Goal: Transaction & Acquisition: Book appointment/travel/reservation

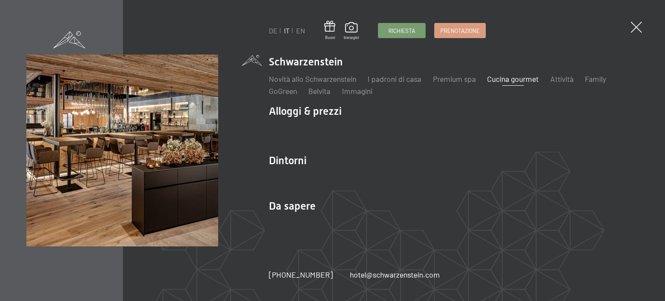
click at [508, 79] on link "Cucina gourmet" at bounding box center [512, 79] width 51 height 10
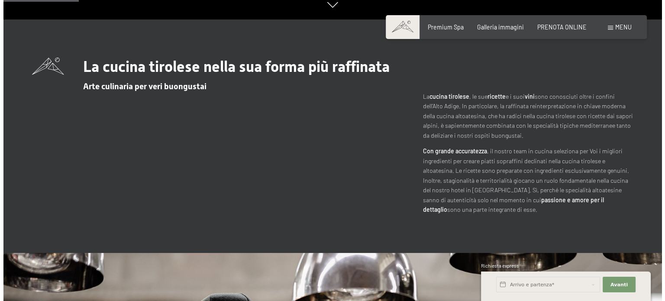
scroll to position [268, 0]
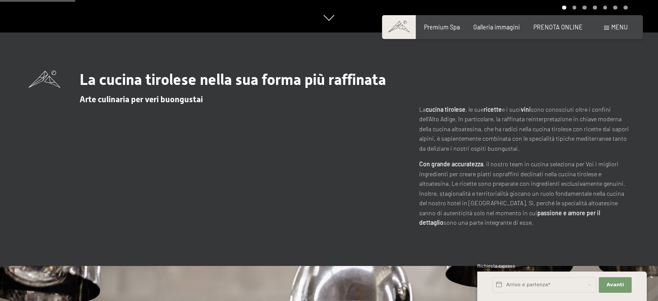
click at [608, 26] on span at bounding box center [606, 28] width 5 height 4
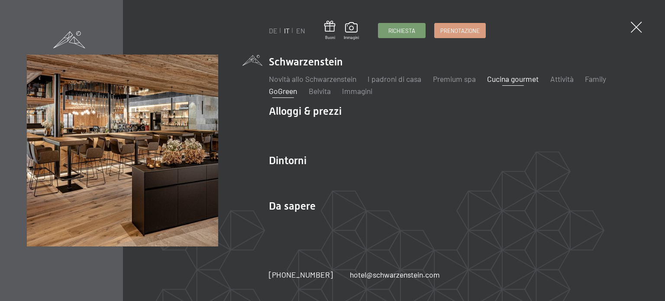
click at [287, 91] on link "GoGreen" at bounding box center [283, 91] width 28 height 10
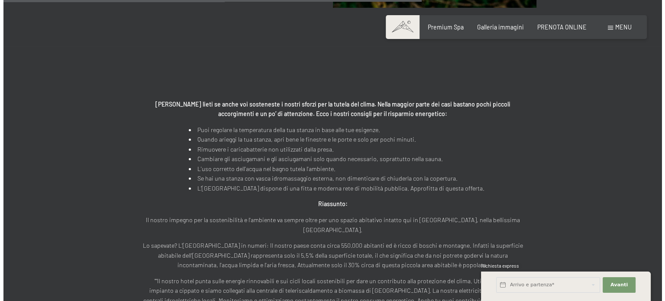
scroll to position [1388, 0]
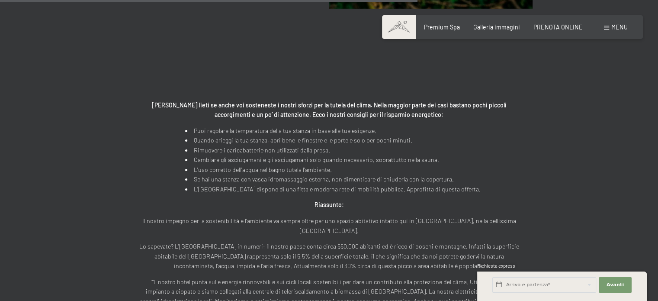
click at [609, 26] on span at bounding box center [606, 28] width 5 height 4
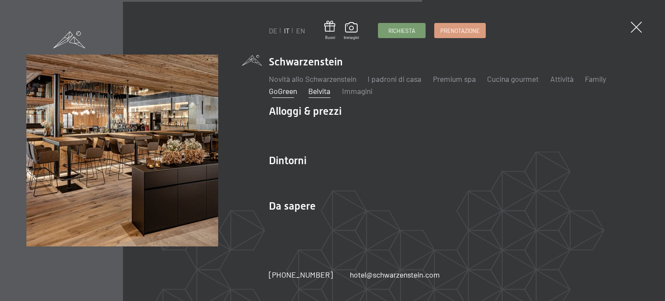
click at [320, 93] on link "Belvita" at bounding box center [319, 91] width 22 height 10
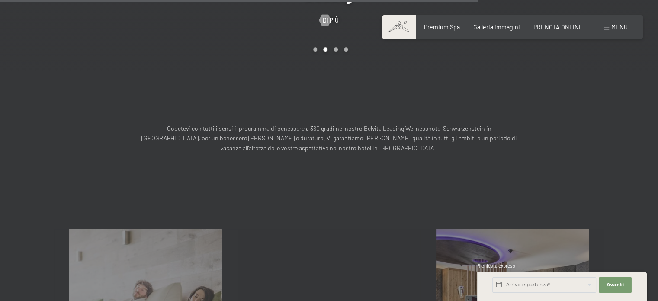
scroll to position [820, 0]
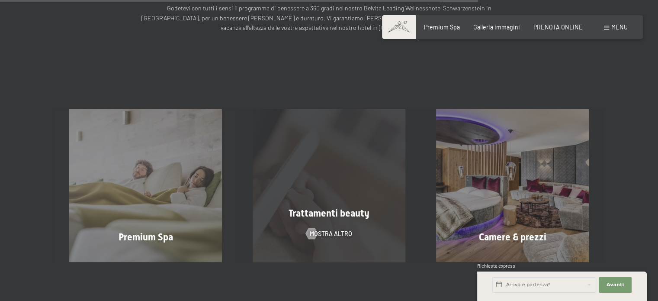
click at [334, 208] on span "Trattamenti beauty" at bounding box center [329, 213] width 81 height 11
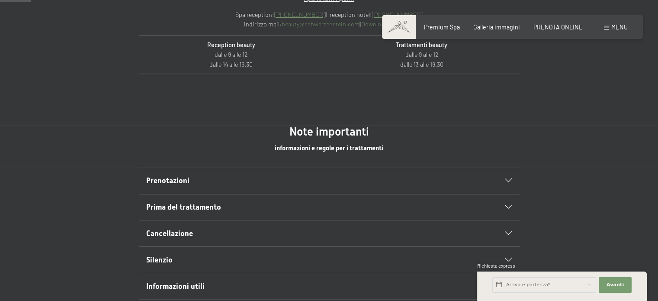
scroll to position [418, 0]
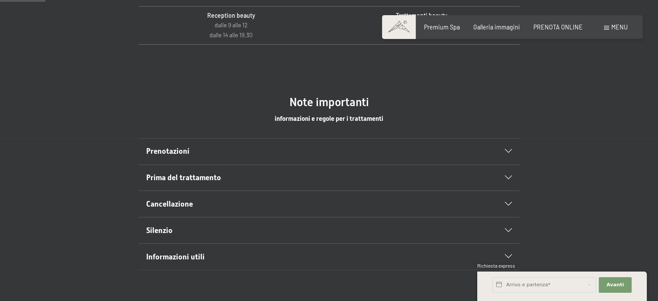
click at [508, 177] on icon at bounding box center [508, 178] width 7 height 4
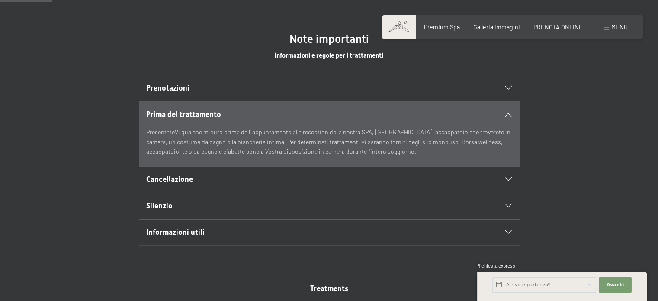
scroll to position [481, 0]
click at [505, 202] on div "Silenzio" at bounding box center [329, 206] width 366 height 26
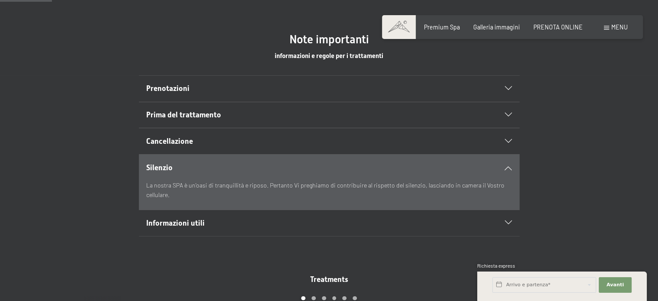
click at [510, 221] on icon at bounding box center [508, 223] width 7 height 4
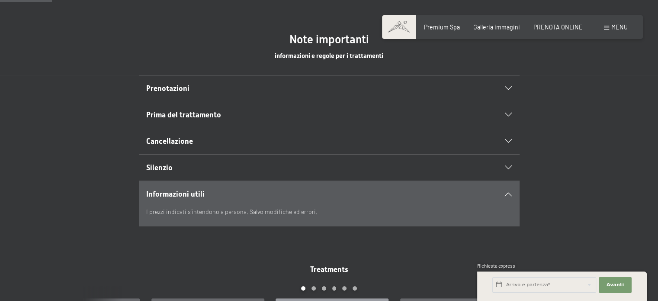
click at [508, 114] on icon at bounding box center [508, 115] width 7 height 4
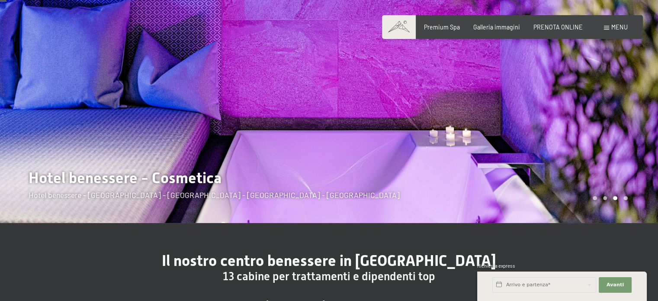
scroll to position [61, 0]
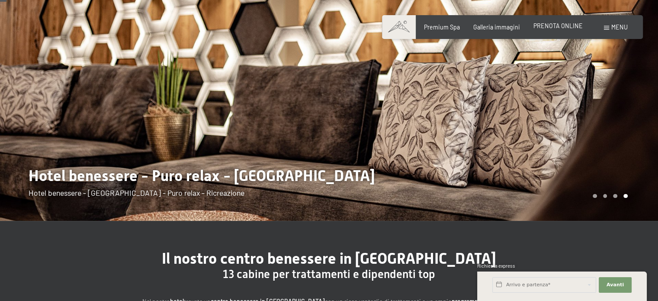
click at [556, 28] on span "PRENOTA ONLINE" at bounding box center [558, 25] width 49 height 7
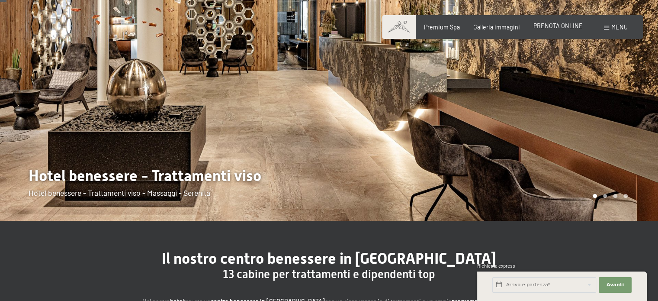
click at [568, 25] on span "PRENOTA ONLINE" at bounding box center [558, 25] width 49 height 7
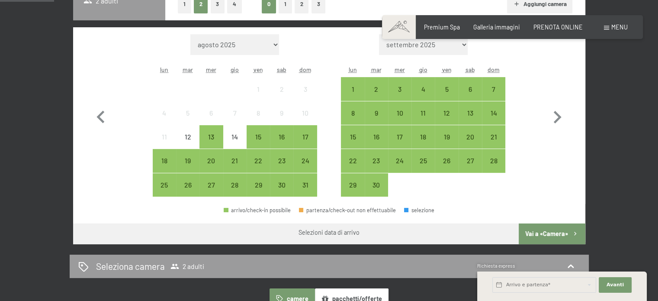
scroll to position [242, 0]
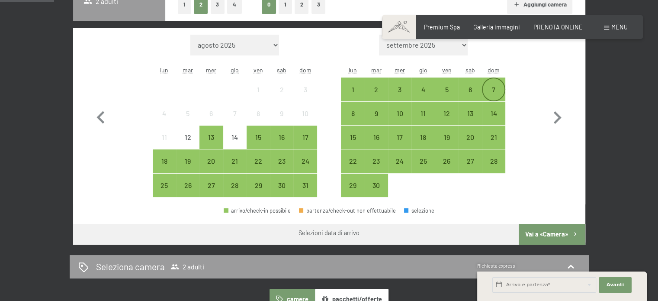
click at [492, 91] on div "7" at bounding box center [494, 97] width 22 height 22
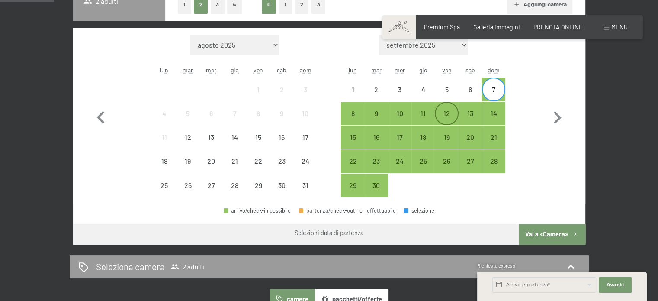
click at [447, 114] on div "12" at bounding box center [447, 121] width 22 height 22
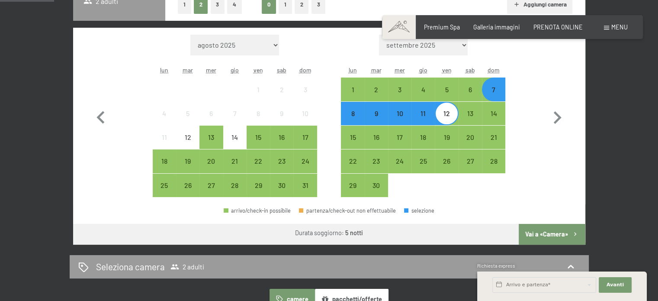
click at [550, 232] on button "Vai a «Camera»" at bounding box center [552, 234] width 66 height 21
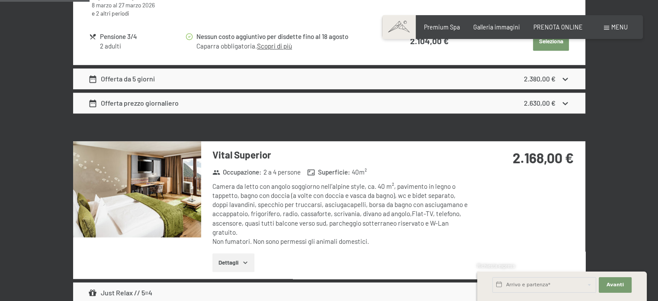
scroll to position [568, 0]
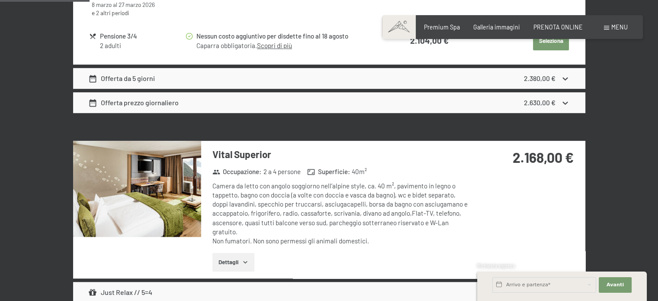
click at [247, 263] on icon "button" at bounding box center [245, 261] width 7 height 7
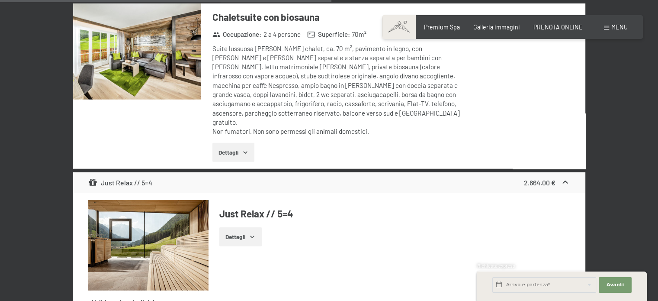
scroll to position [2154, 0]
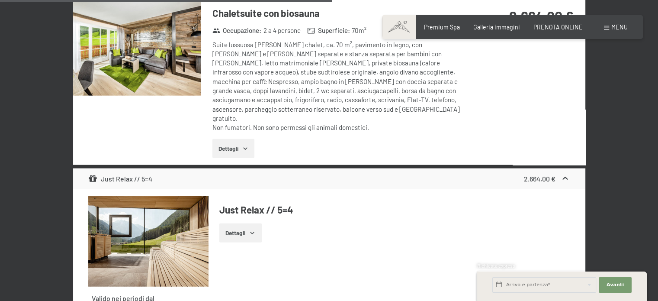
click at [243, 145] on icon "button" at bounding box center [245, 148] width 7 height 7
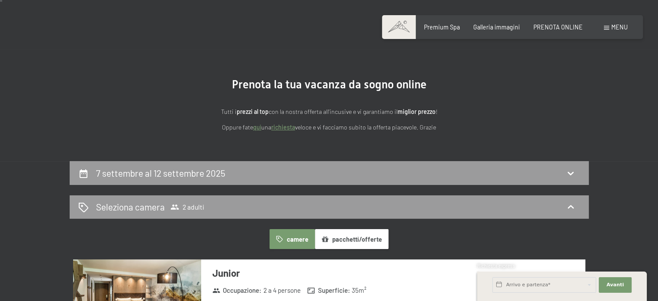
scroll to position [31, 0]
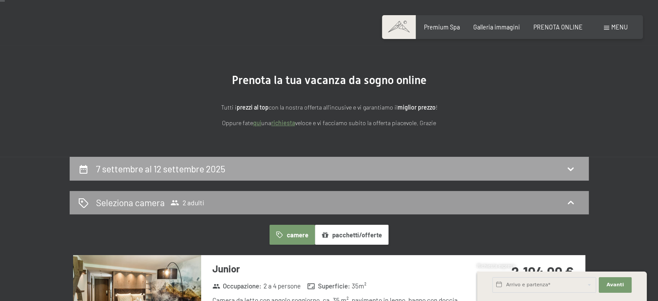
click at [432, 165] on div "7 settembre al 12 settembre 2025" at bounding box center [329, 168] width 502 height 13
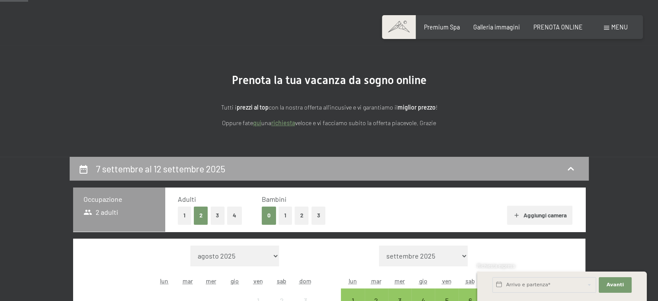
scroll to position [187, 0]
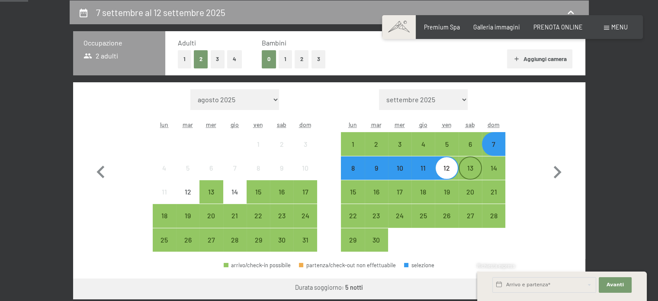
click at [473, 174] on div "13" at bounding box center [471, 175] width 22 height 22
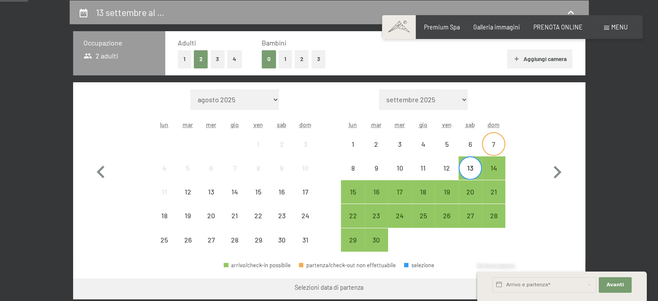
click at [493, 146] on div "7" at bounding box center [494, 152] width 22 height 22
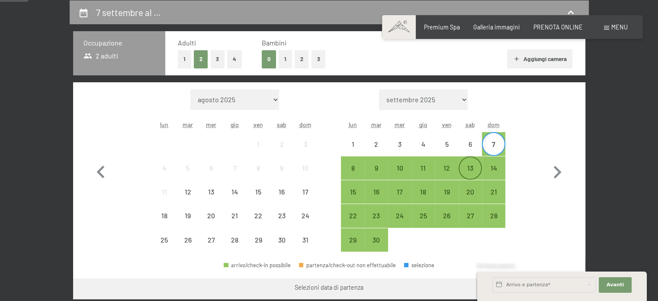
click at [473, 168] on div "13" at bounding box center [471, 175] width 22 height 22
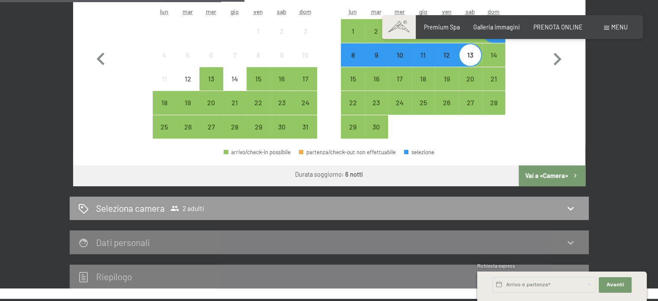
scroll to position [300, 0]
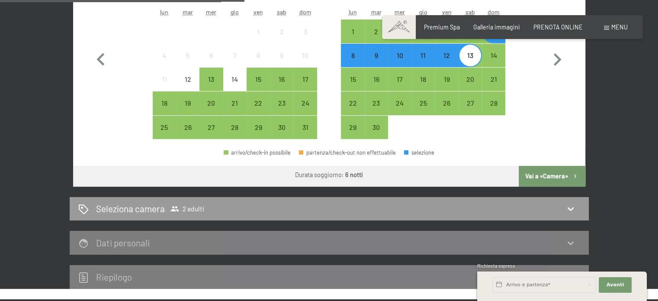
click at [562, 170] on button "Vai a «Camera»" at bounding box center [552, 176] width 66 height 21
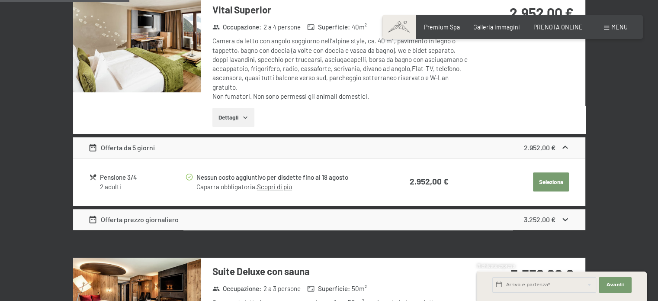
scroll to position [537, 0]
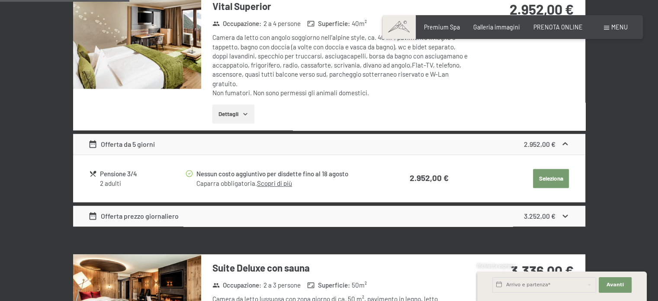
click at [567, 213] on icon at bounding box center [565, 215] width 9 height 9
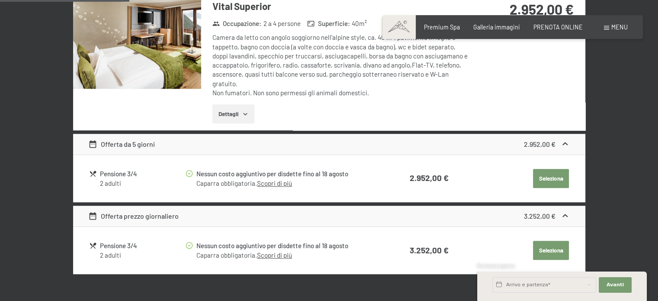
click at [566, 214] on icon at bounding box center [565, 215] width 5 height 3
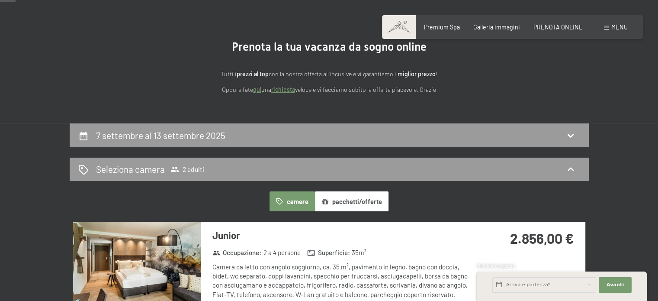
scroll to position [64, 0]
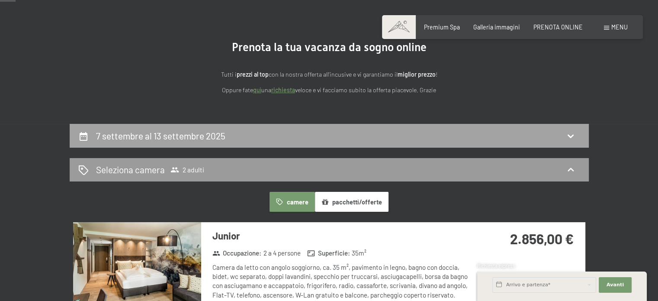
click at [572, 132] on icon at bounding box center [571, 136] width 10 height 10
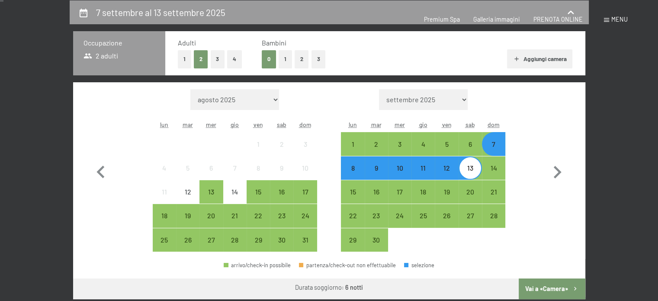
scroll to position [0, 0]
